Goal: Communication & Community: Answer question/provide support

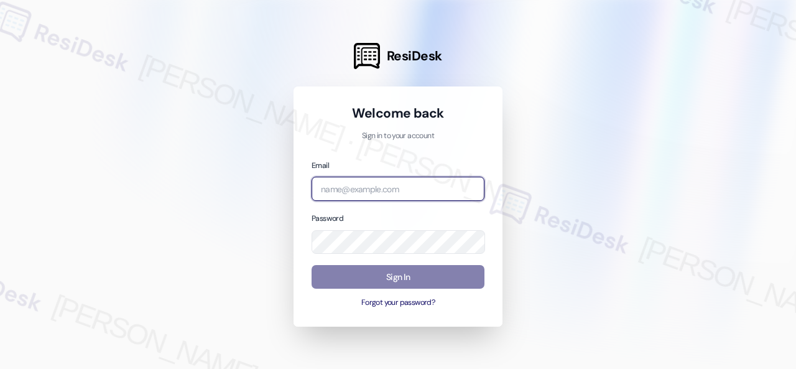
click at [351, 182] on input "email" at bounding box center [398, 189] width 173 height 24
paste input "[EMAIL_ADDRESS][PERSON_NAME][PERSON_NAME][PERSON_NAME][DOMAIN_NAME]"
type input "[EMAIL_ADDRESS][PERSON_NAME][PERSON_NAME][PERSON_NAME][DOMAIN_NAME]"
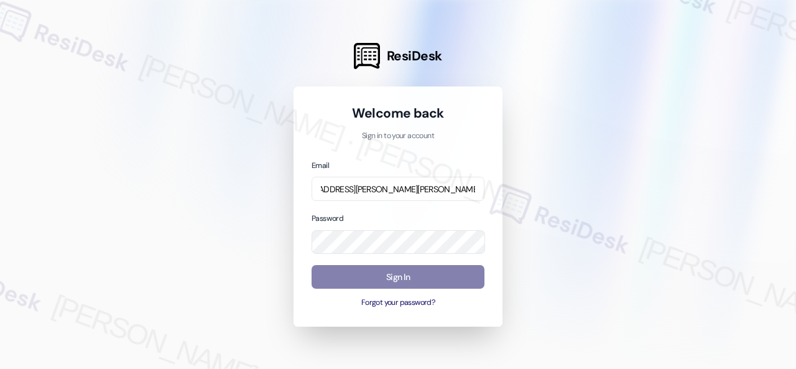
scroll to position [0, 0]
drag, startPoint x: 669, startPoint y: 248, endPoint x: 590, endPoint y: 248, distance: 79.6
click at [646, 248] on div at bounding box center [398, 184] width 796 height 369
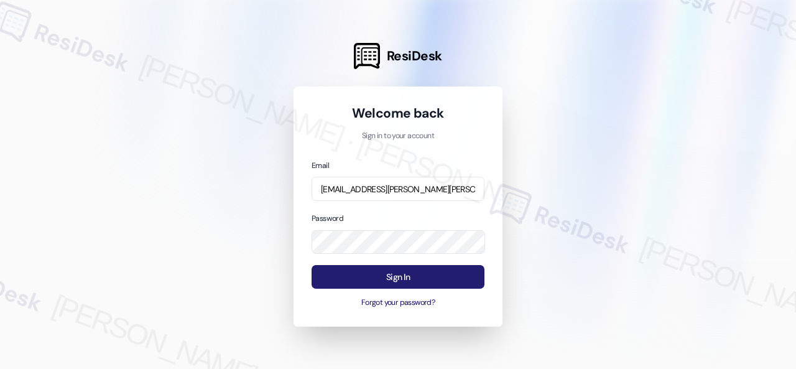
click at [397, 275] on button "Sign In" at bounding box center [398, 277] width 173 height 24
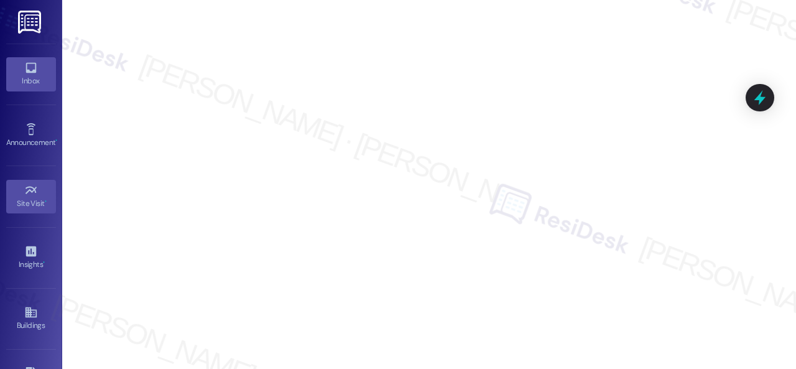
click at [25, 71] on icon at bounding box center [30, 68] width 11 height 11
